Goal: Information Seeking & Learning: Understand process/instructions

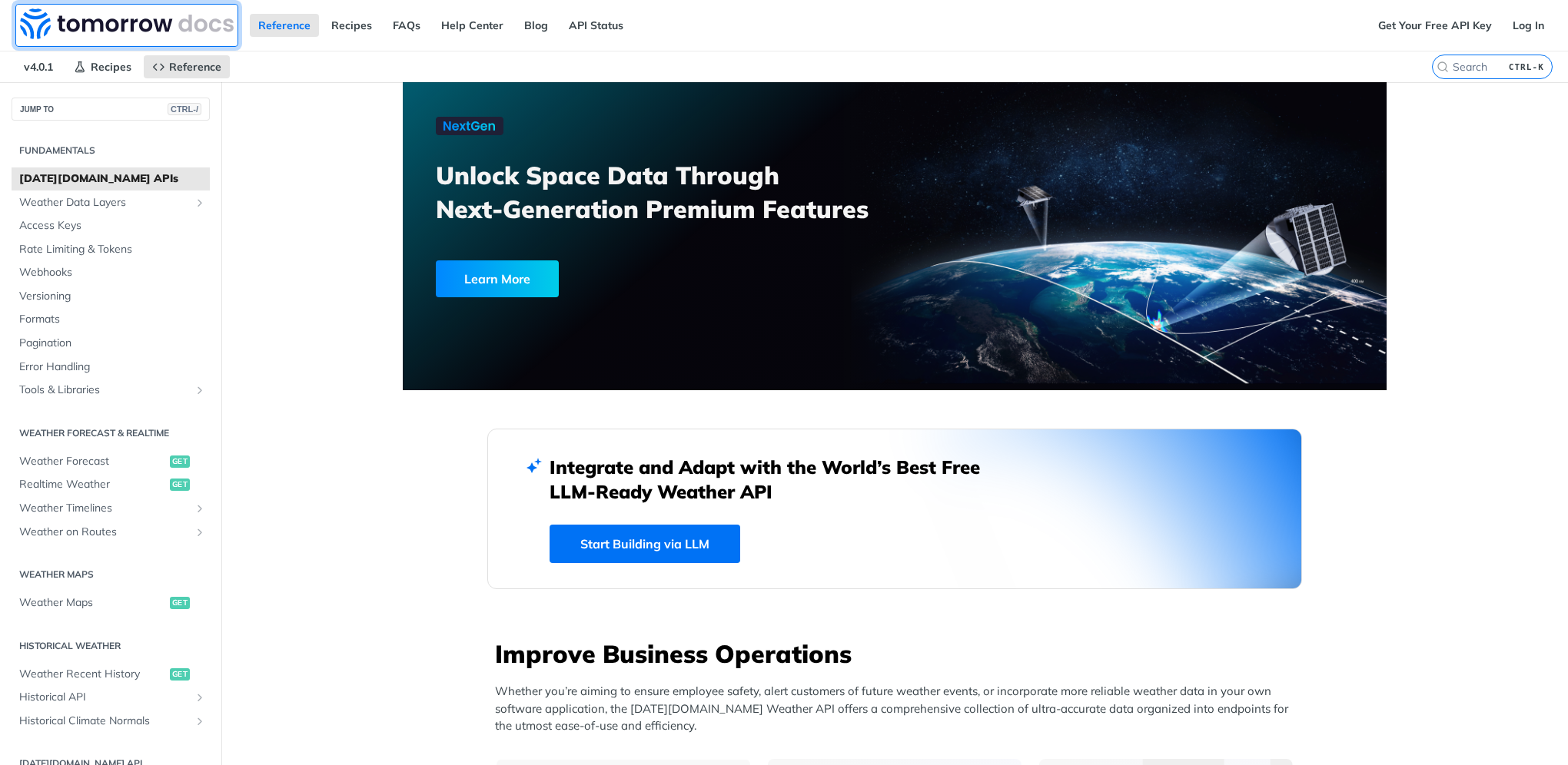
click at [117, 17] on img at bounding box center [127, 23] width 214 height 31
click at [52, 206] on span "Weather Data Layers" at bounding box center [105, 203] width 171 height 16
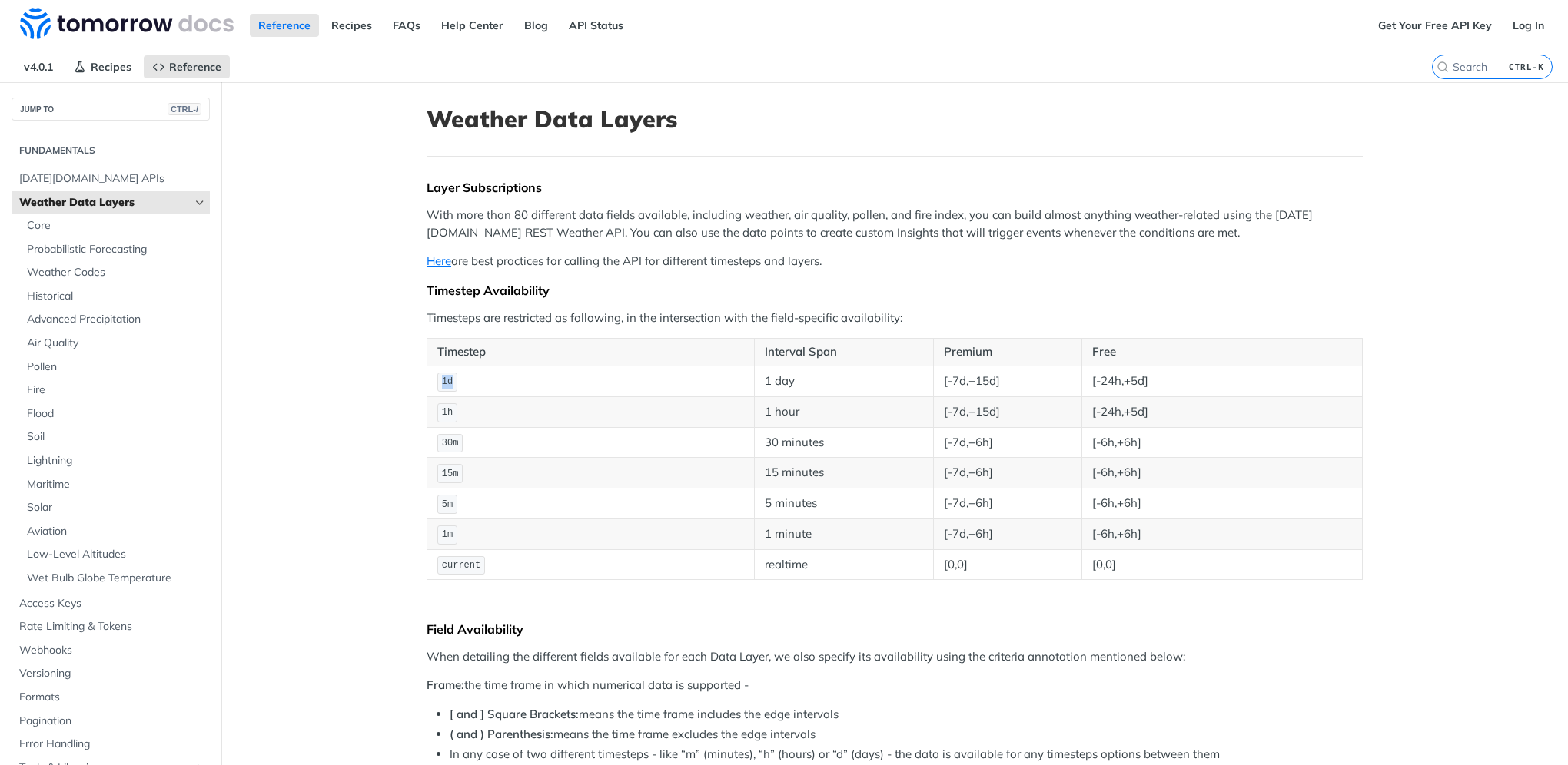
drag, startPoint x: 427, startPoint y: 375, endPoint x: 634, endPoint y: 383, distance: 207.2
click at [526, 382] on td "1d" at bounding box center [591, 381] width 327 height 31
drag, startPoint x: 859, startPoint y: 389, endPoint x: 1121, endPoint y: 394, distance: 262.0
click at [1061, 392] on tr "1d 1 day [-7d,+15d] [-24h,+5d]" at bounding box center [894, 381] width 935 height 31
click at [789, 418] on td "1 hour" at bounding box center [843, 411] width 179 height 31
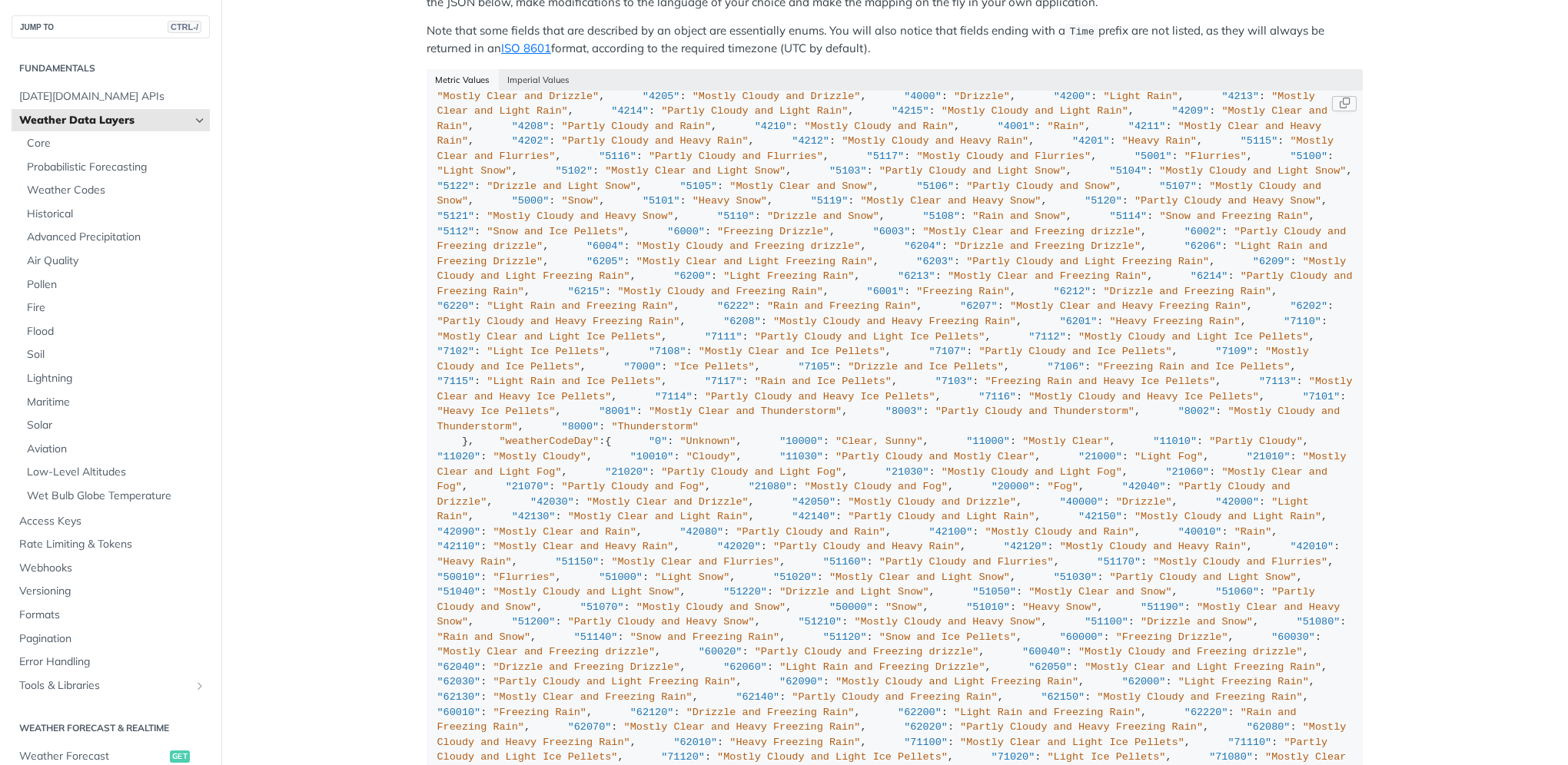
scroll to position [999, 0]
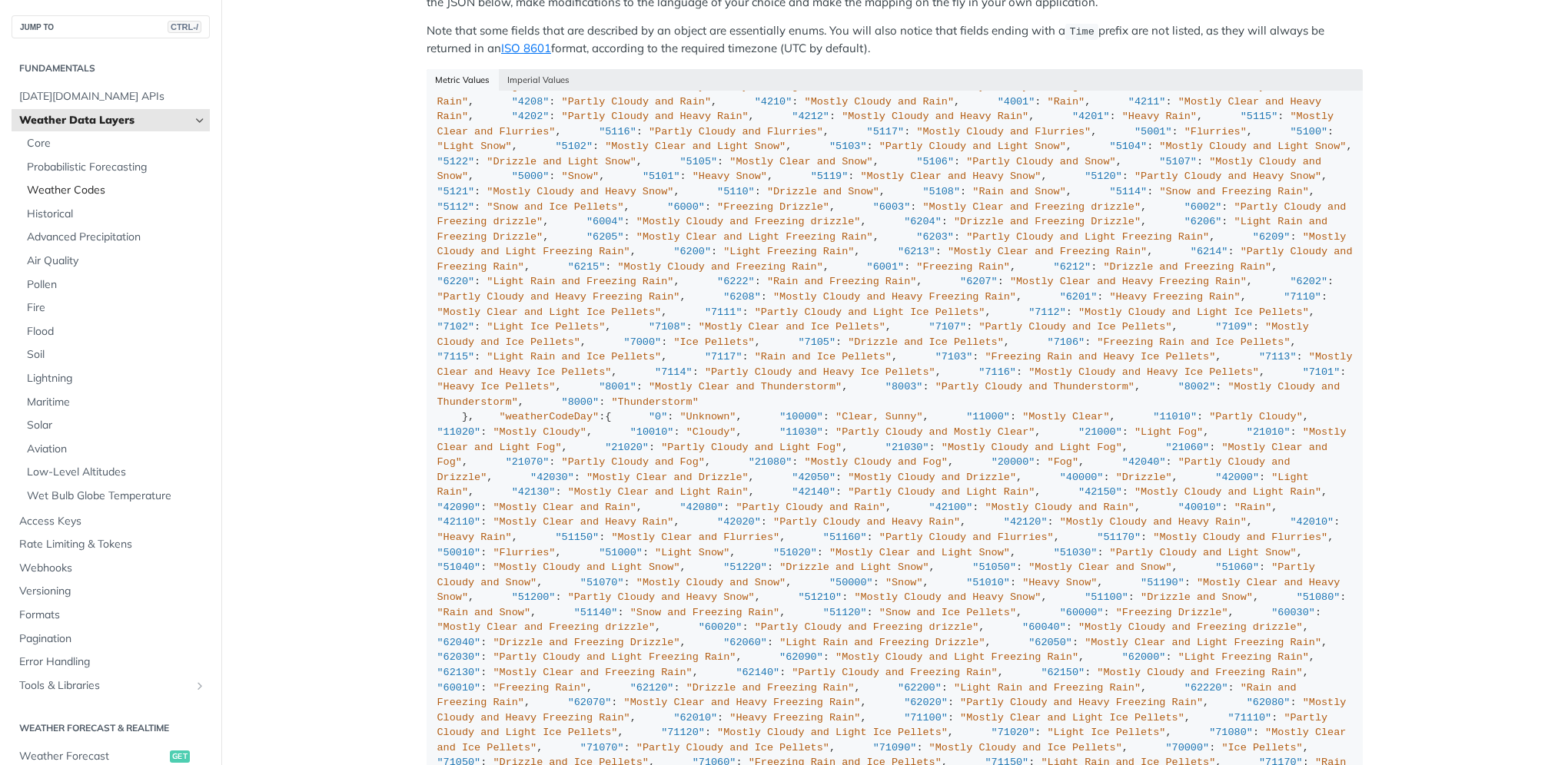
click at [56, 189] on span "Weather Codes" at bounding box center [116, 191] width 179 height 16
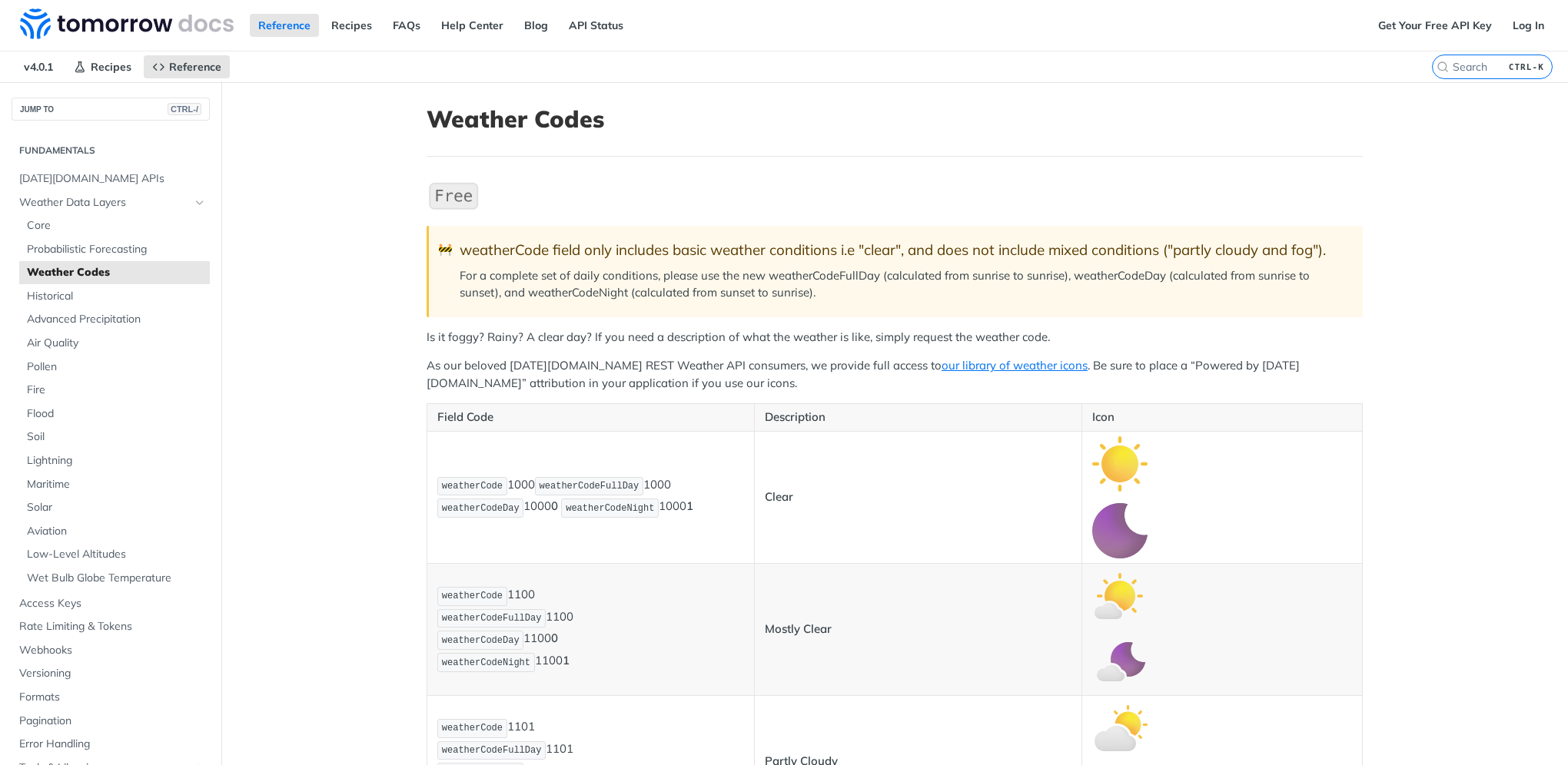
drag, startPoint x: 509, startPoint y: 624, endPoint x: 476, endPoint y: 280, distance: 345.6
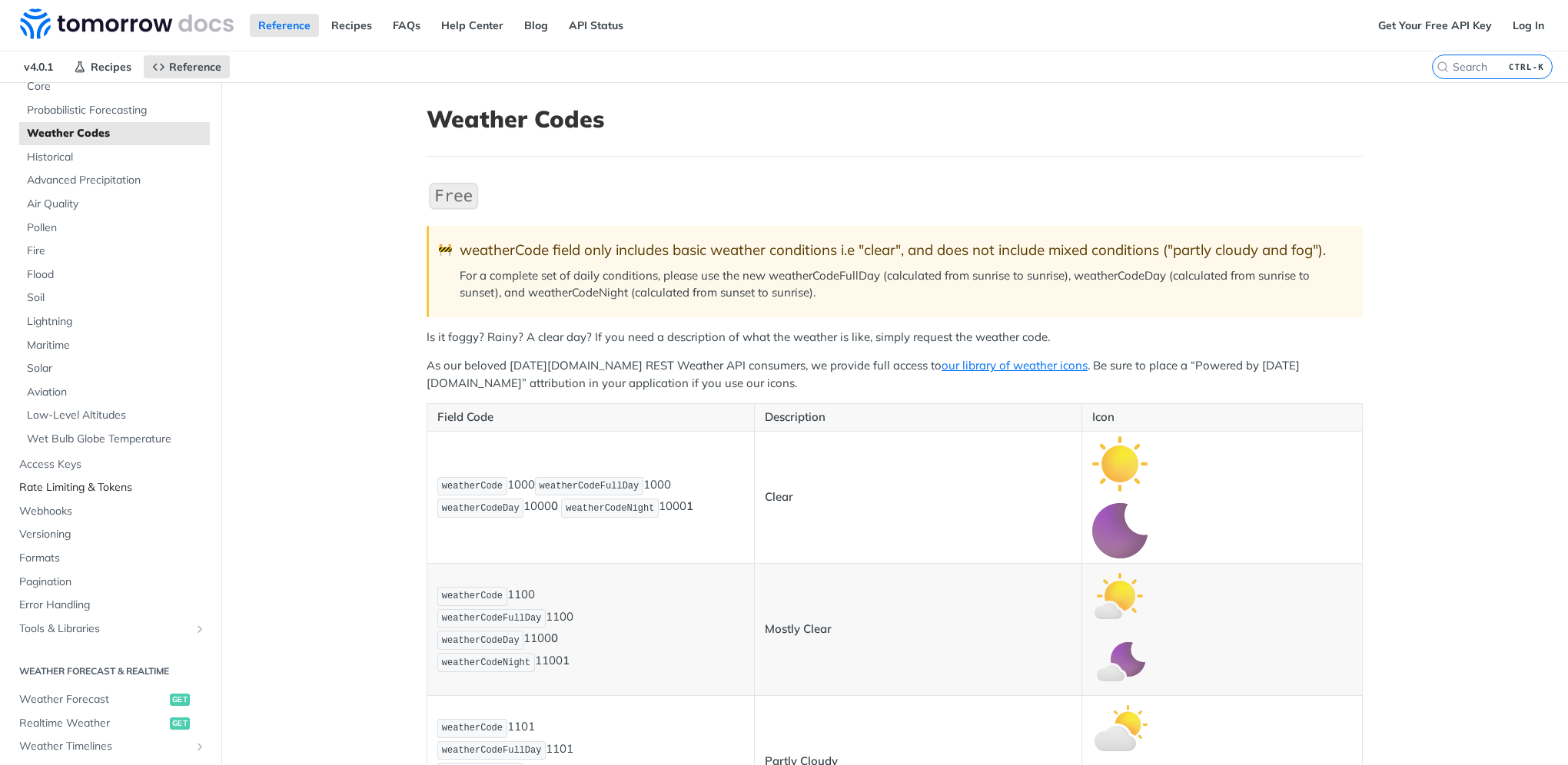
scroll to position [153, 0]
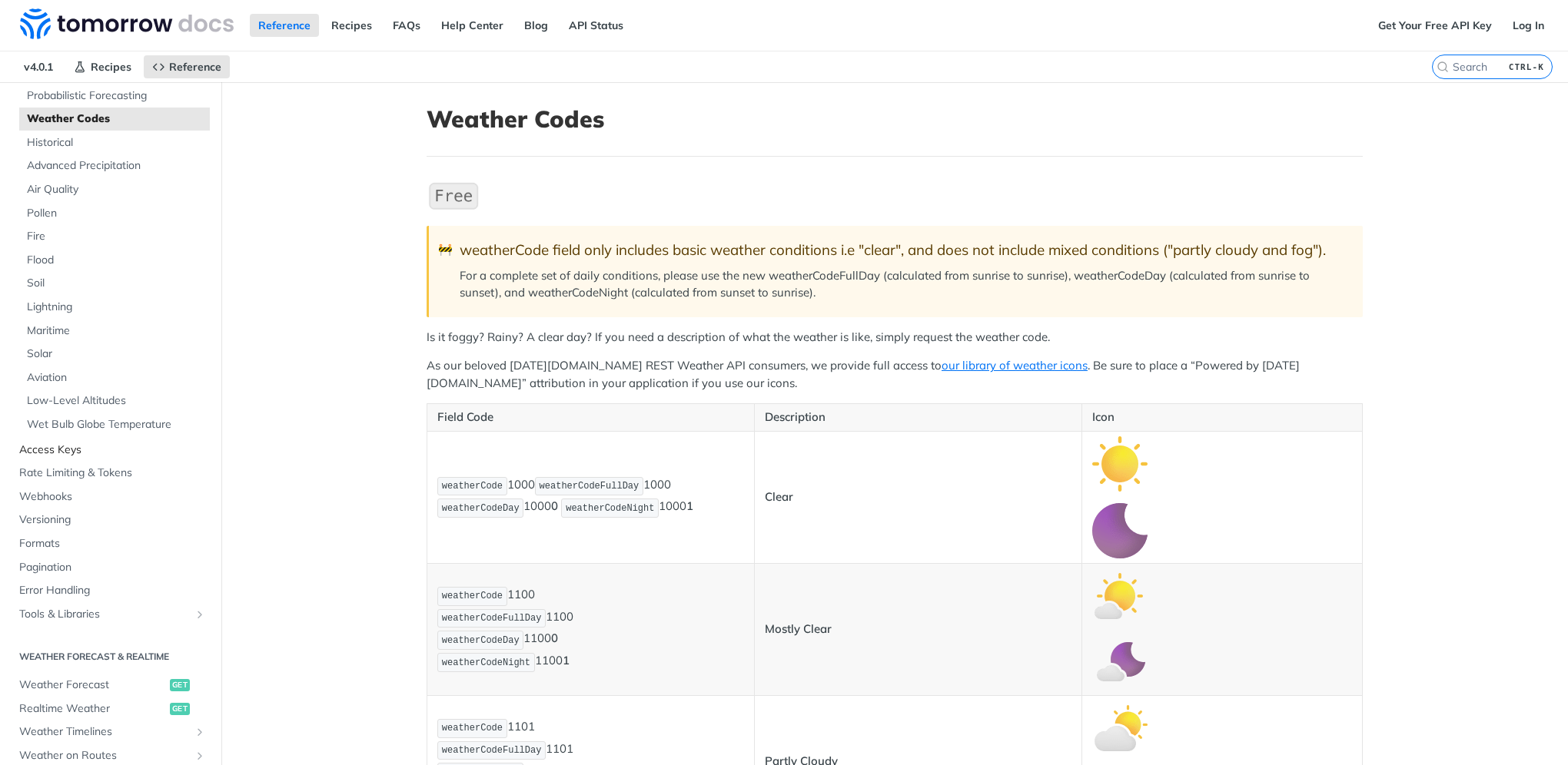
click at [63, 458] on link "Access Keys" at bounding box center [110, 450] width 198 height 23
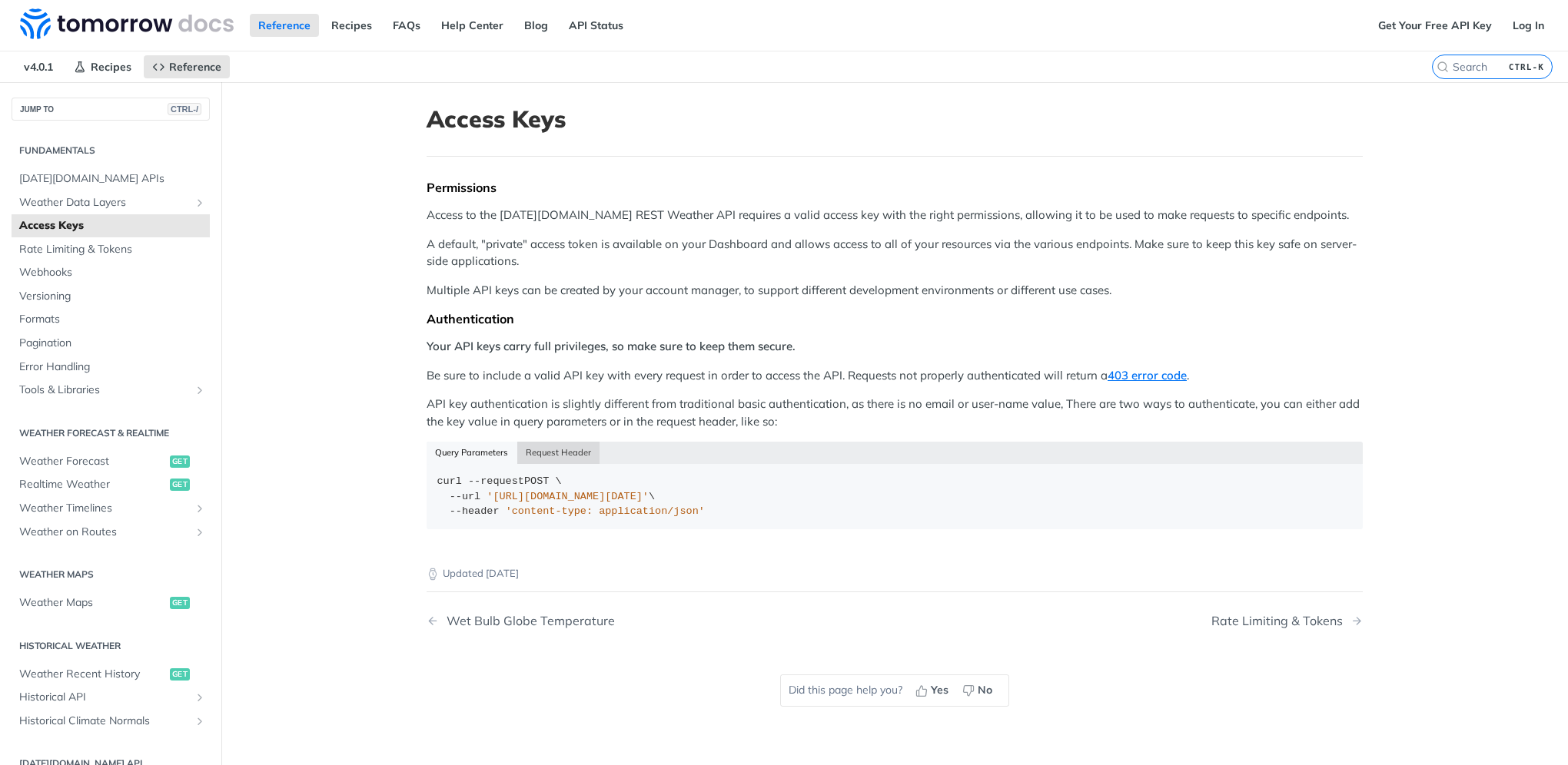
click at [545, 458] on button "Request Header" at bounding box center [559, 453] width 83 height 22
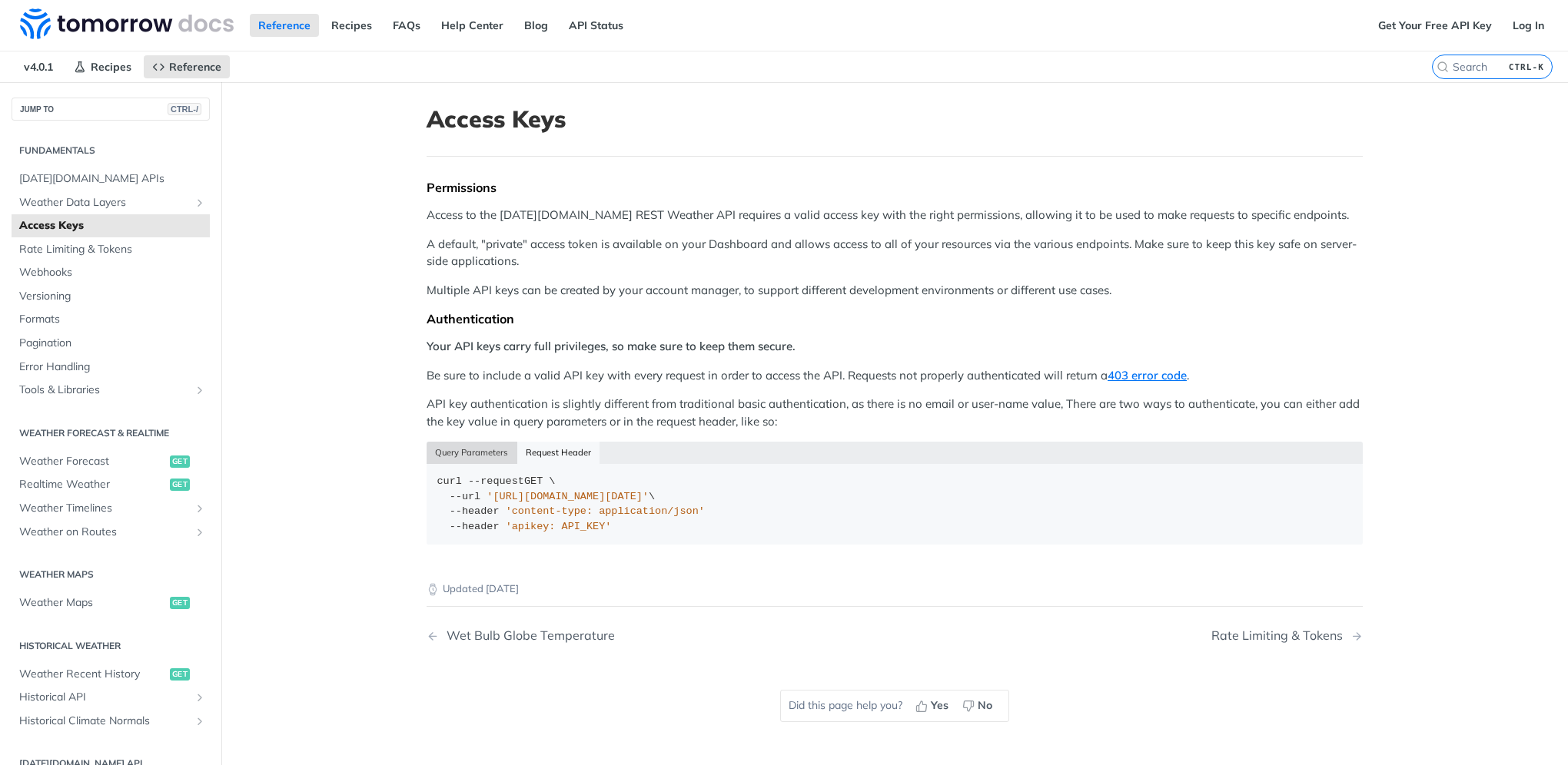
click at [439, 446] on button "Query Parameters" at bounding box center [472, 453] width 91 height 22
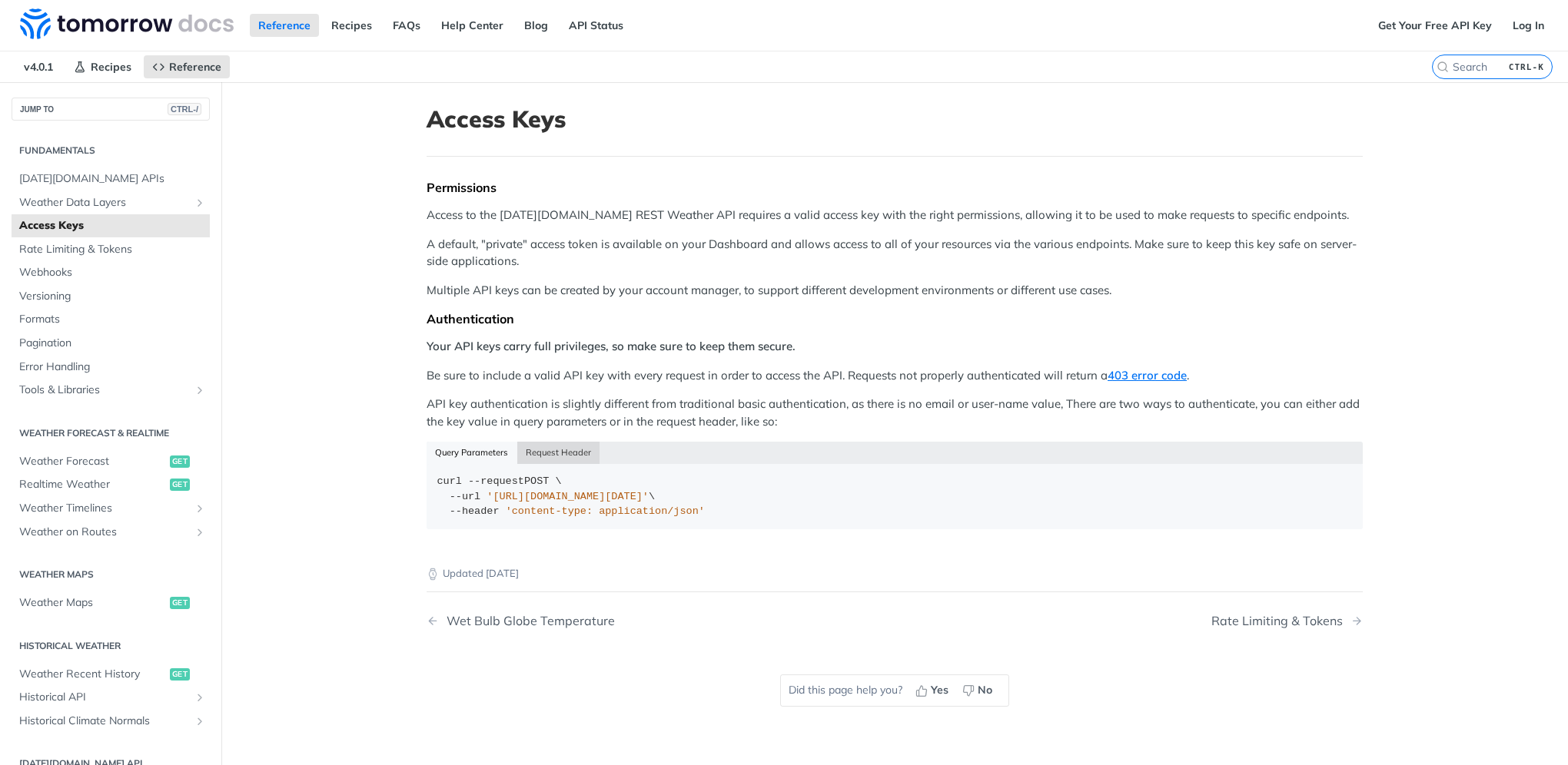
click at [537, 447] on button "Request Header" at bounding box center [559, 453] width 83 height 22
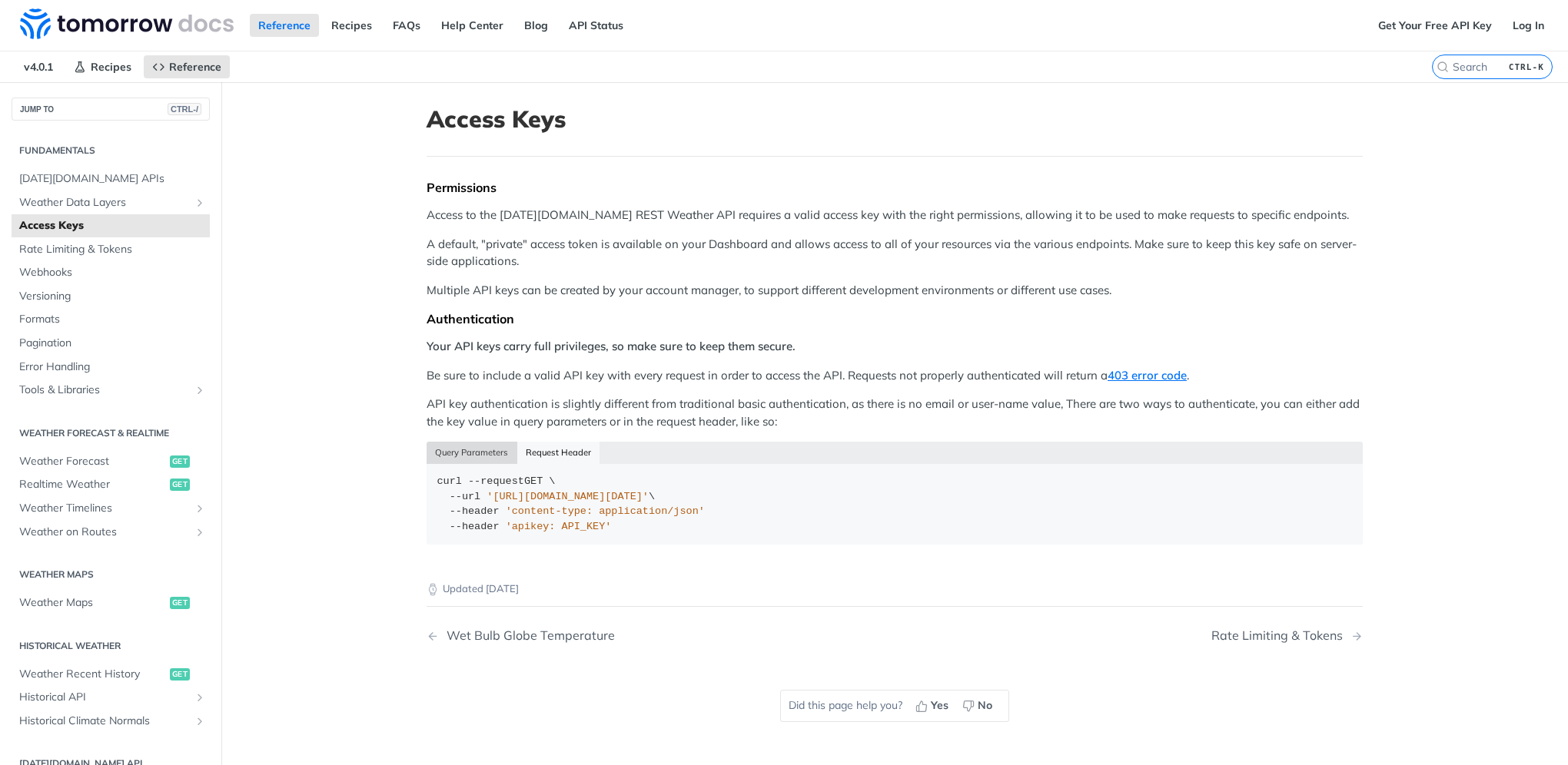
click at [469, 446] on button "Query Parameters" at bounding box center [472, 453] width 91 height 22
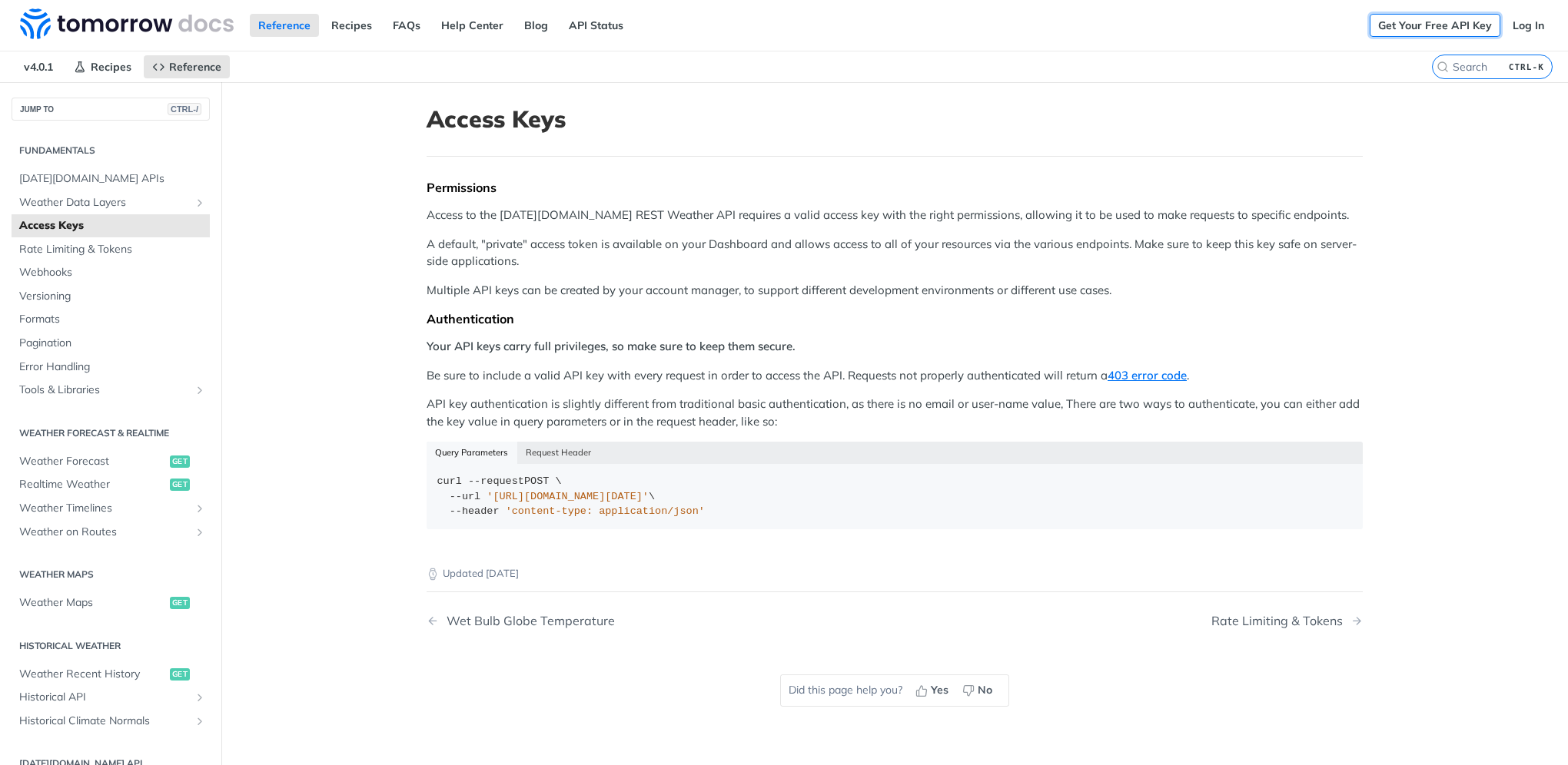
click at [1408, 17] on link "Get Your Free API Key" at bounding box center [1434, 25] width 131 height 23
